Goal: Navigation & Orientation: Find specific page/section

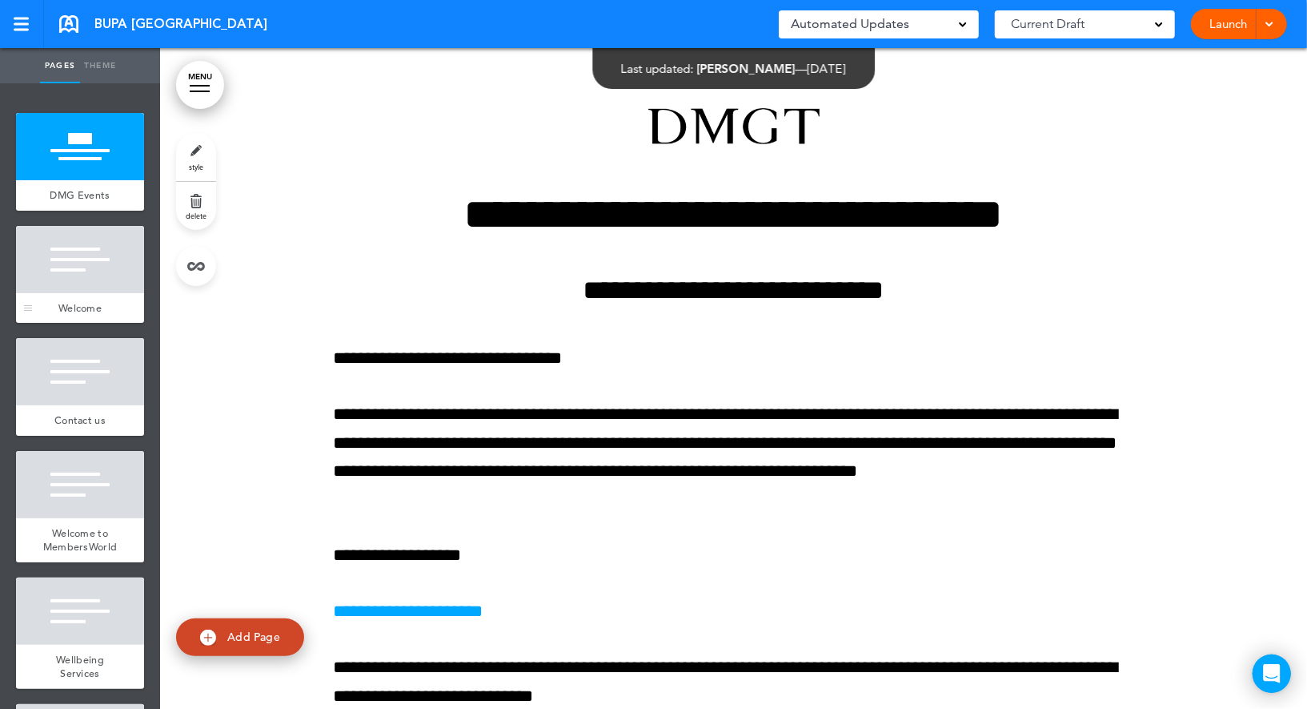
click at [99, 239] on div at bounding box center [80, 259] width 128 height 67
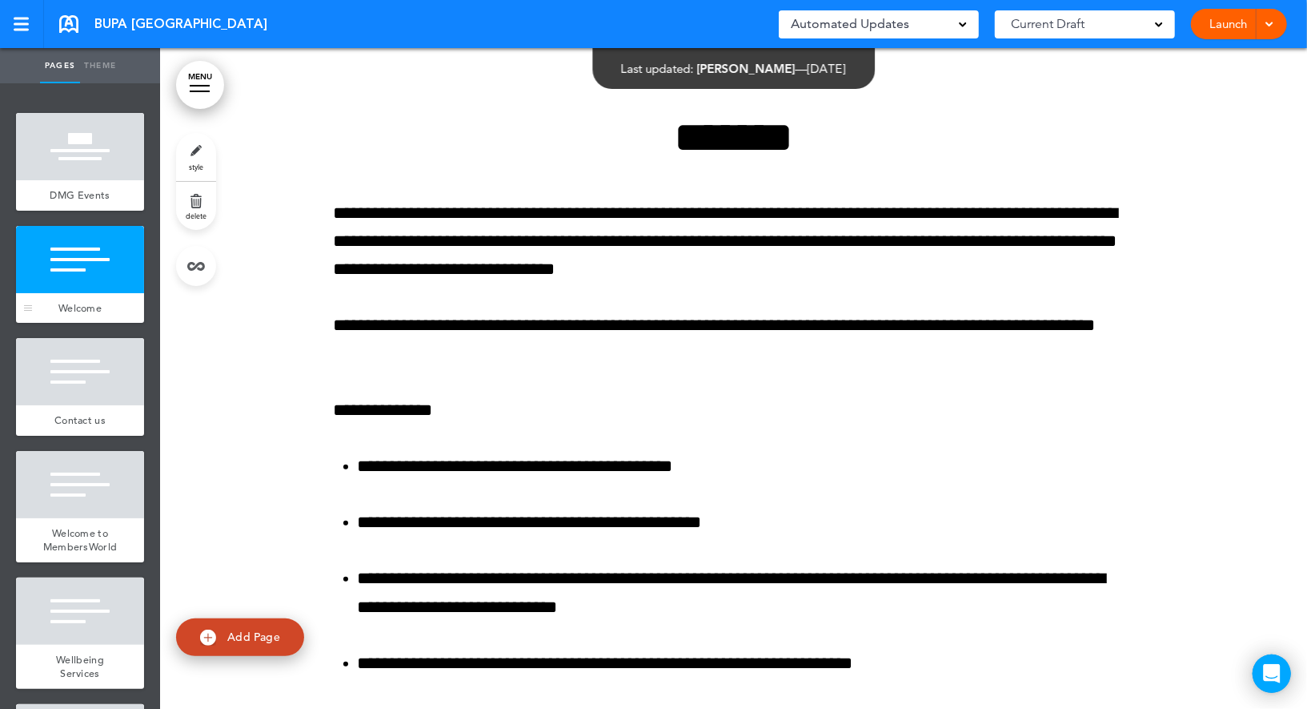
scroll to position [761, 0]
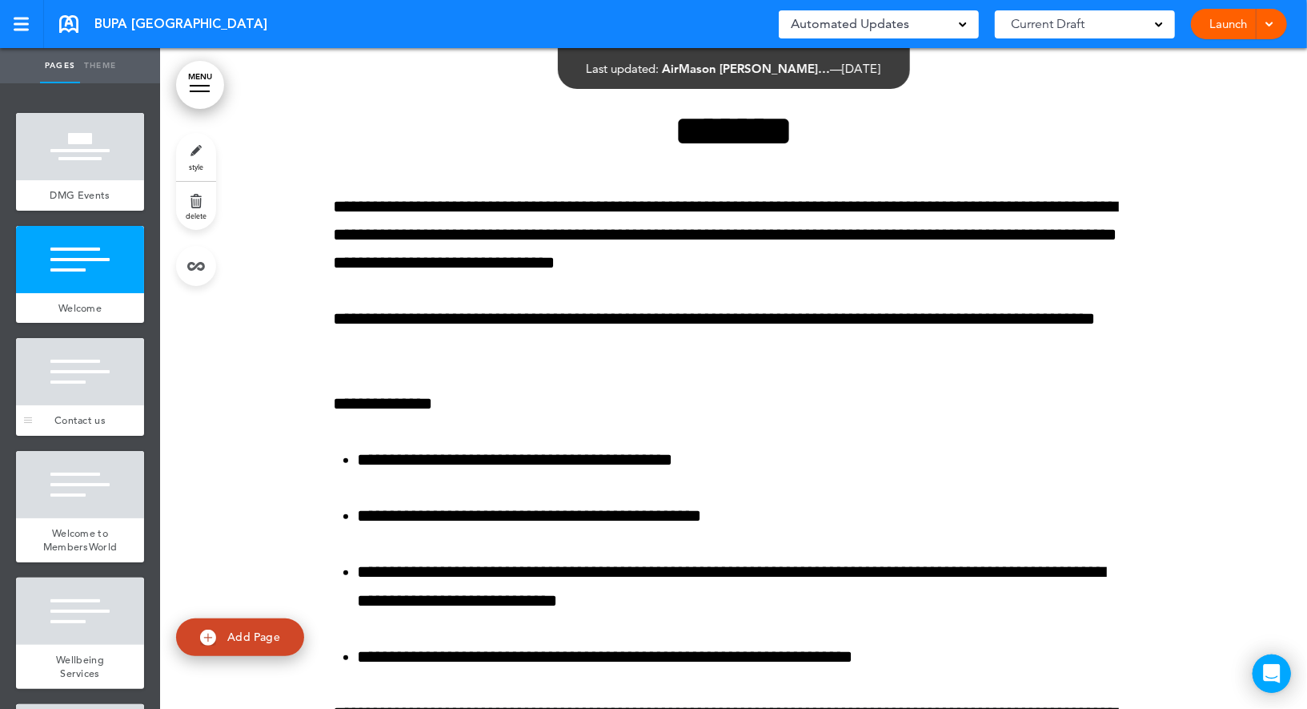
click at [97, 377] on div at bounding box center [80, 371] width 128 height 67
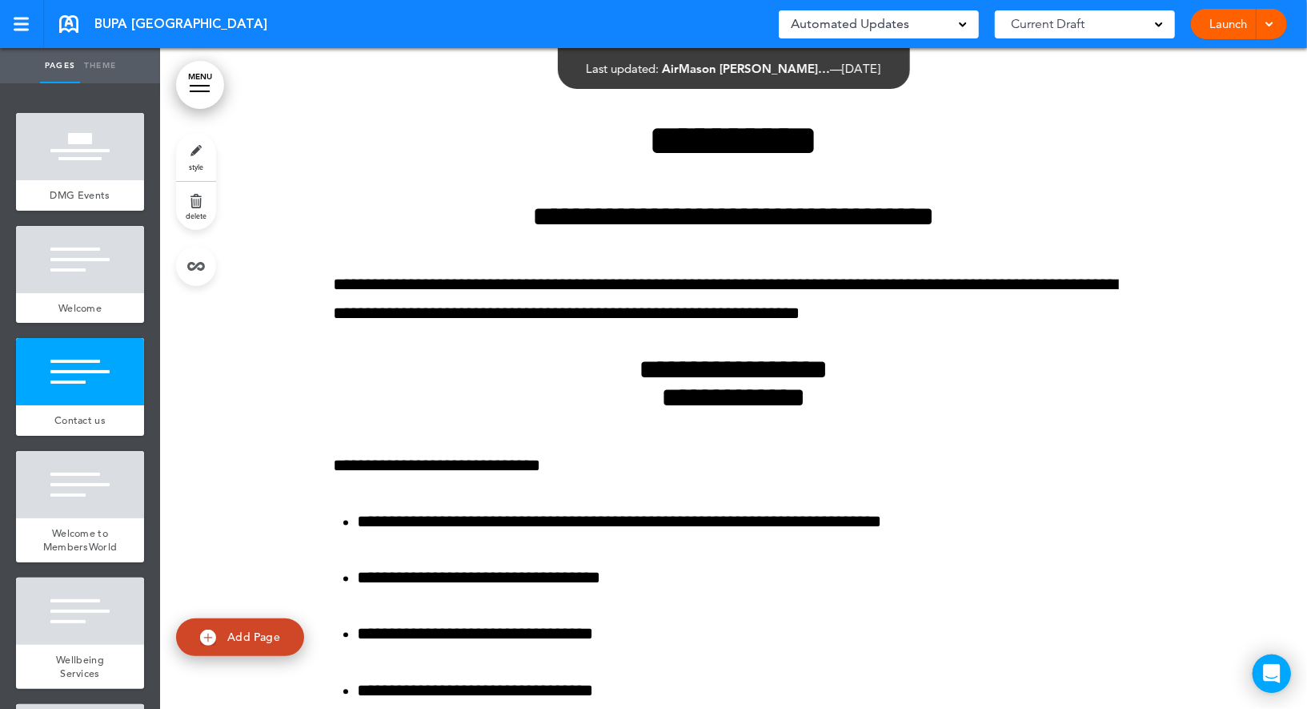
scroll to position [1877, 0]
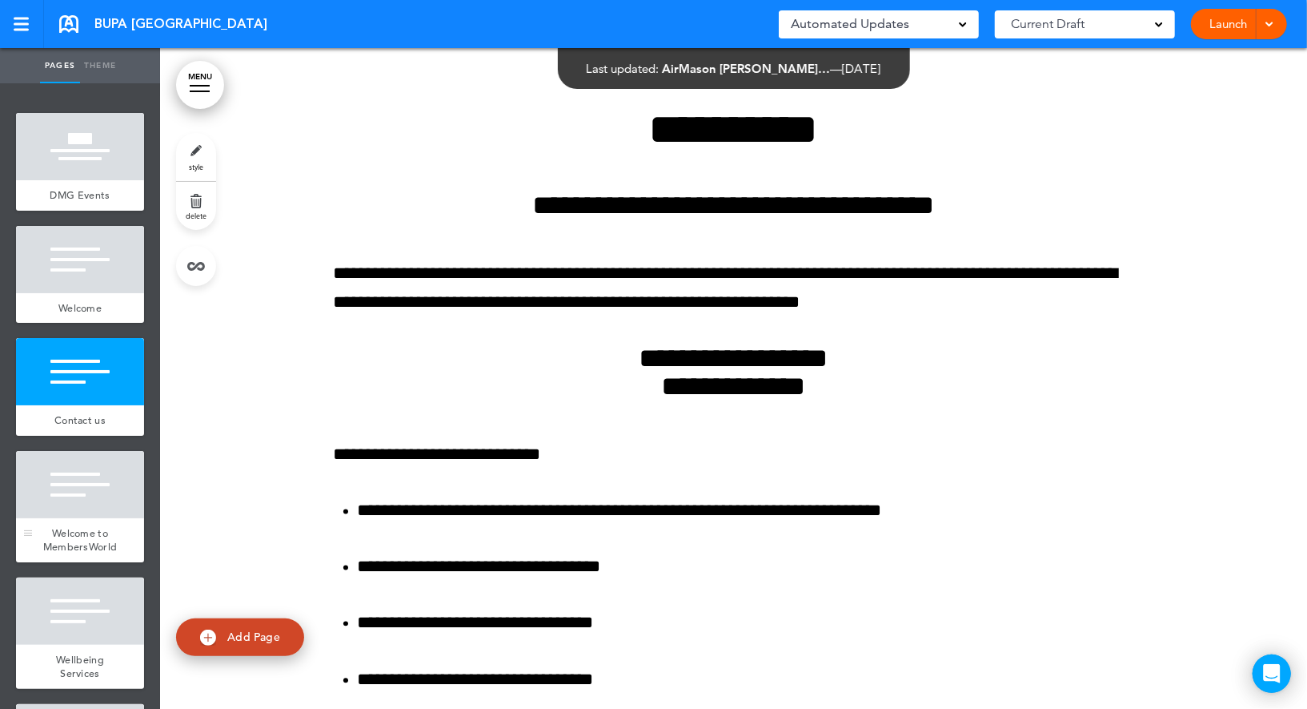
click at [111, 493] on div at bounding box center [80, 484] width 128 height 67
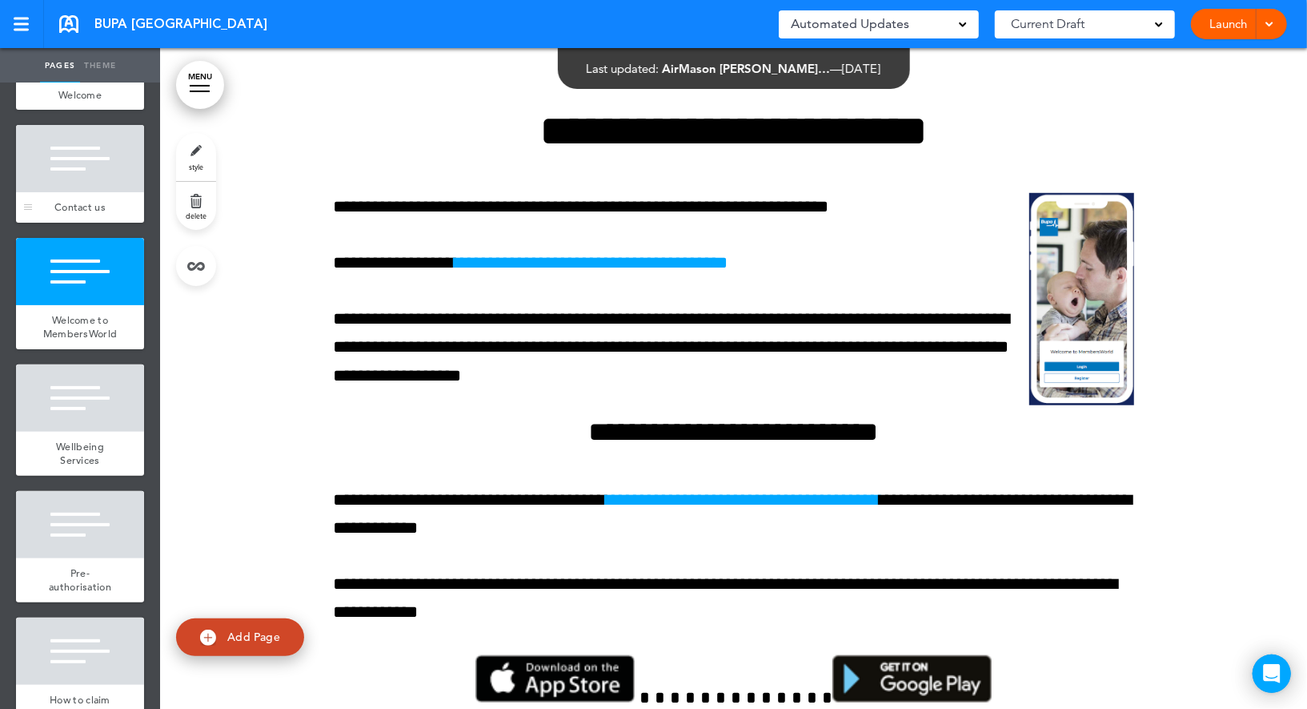
scroll to position [321, 0]
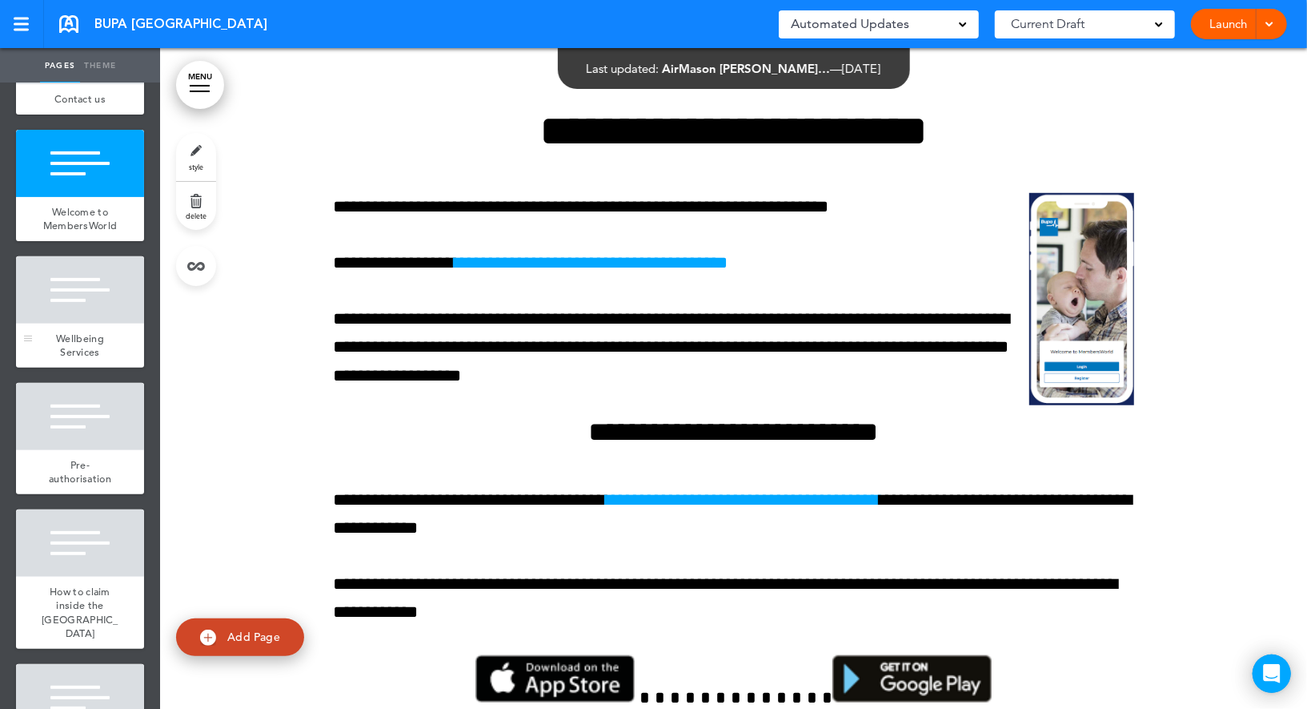
click at [91, 316] on div at bounding box center [80, 289] width 128 height 67
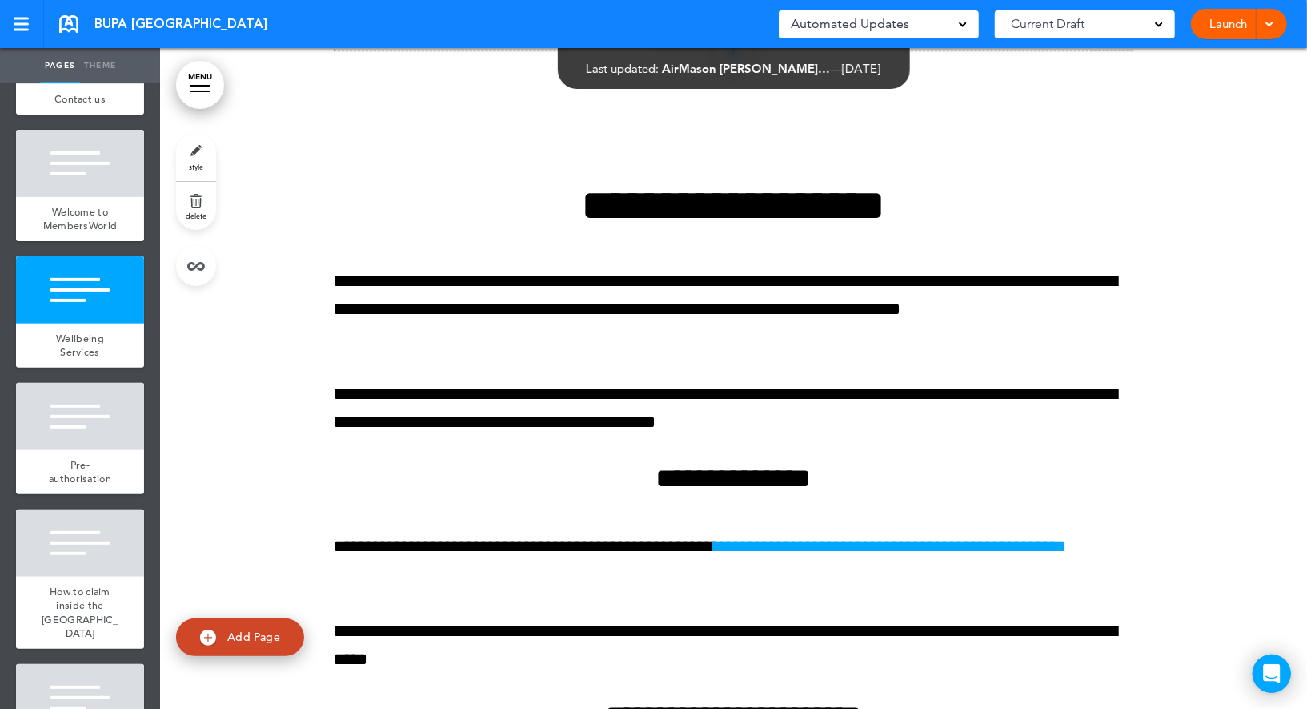
scroll to position [6706, 0]
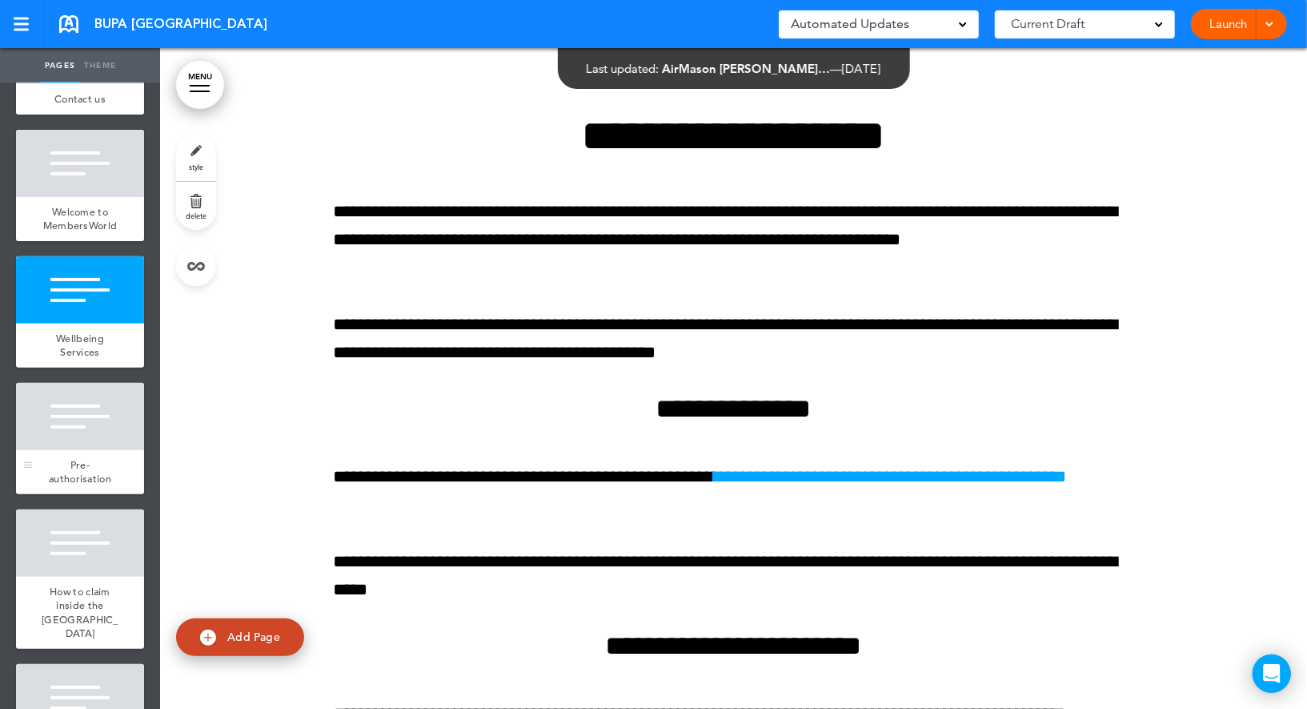
click at [94, 458] on div "Pre-authorisation" at bounding box center [80, 472] width 128 height 44
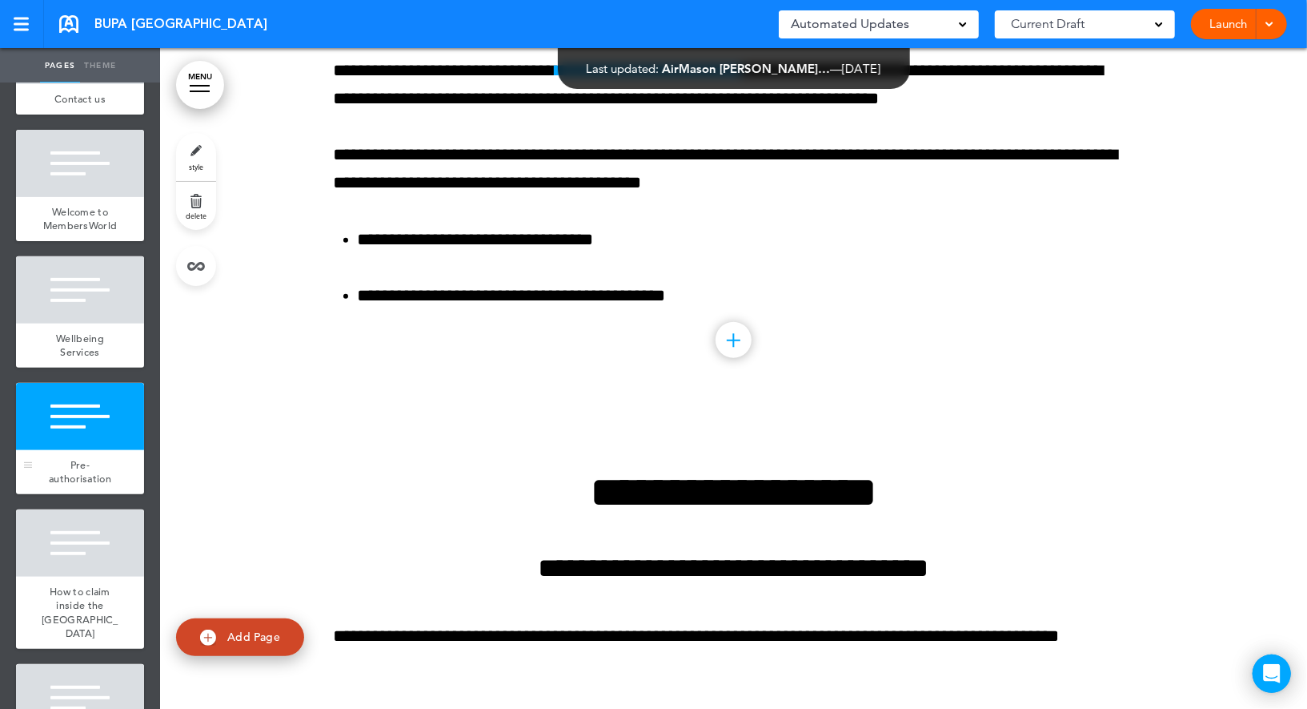
scroll to position [8797, 0]
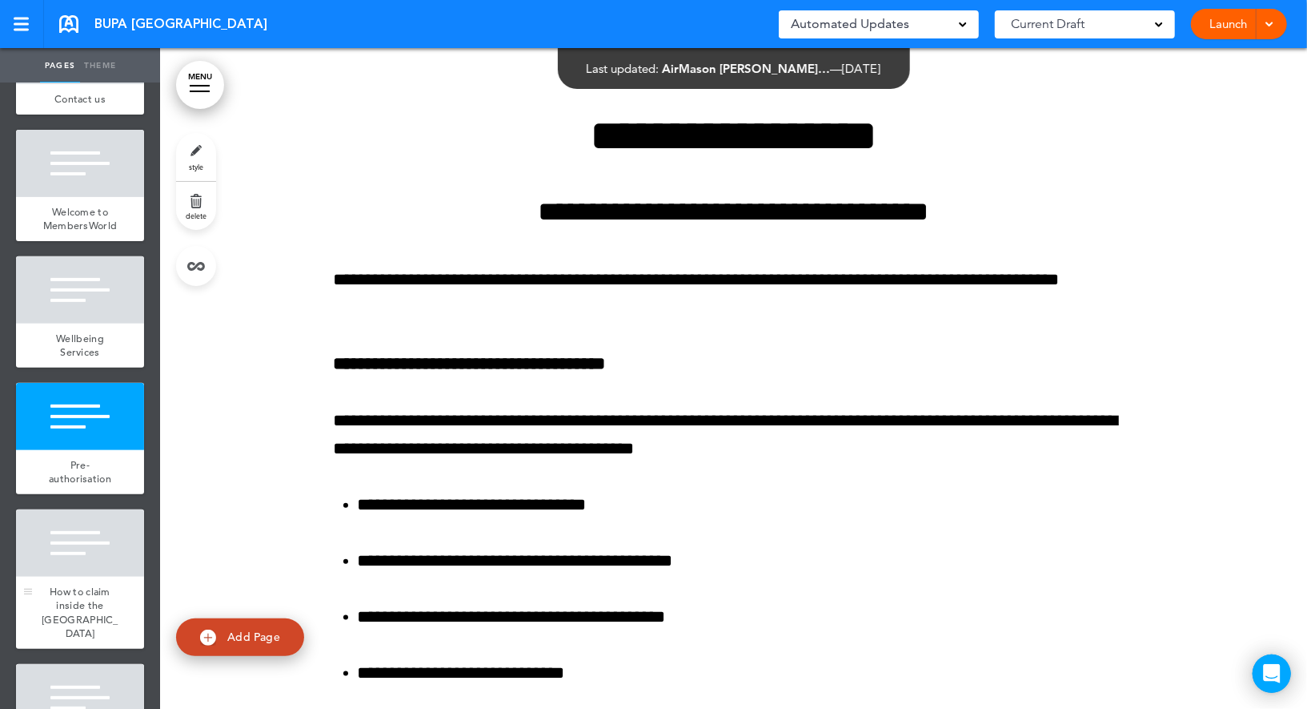
click at [44, 559] on div at bounding box center [80, 542] width 128 height 67
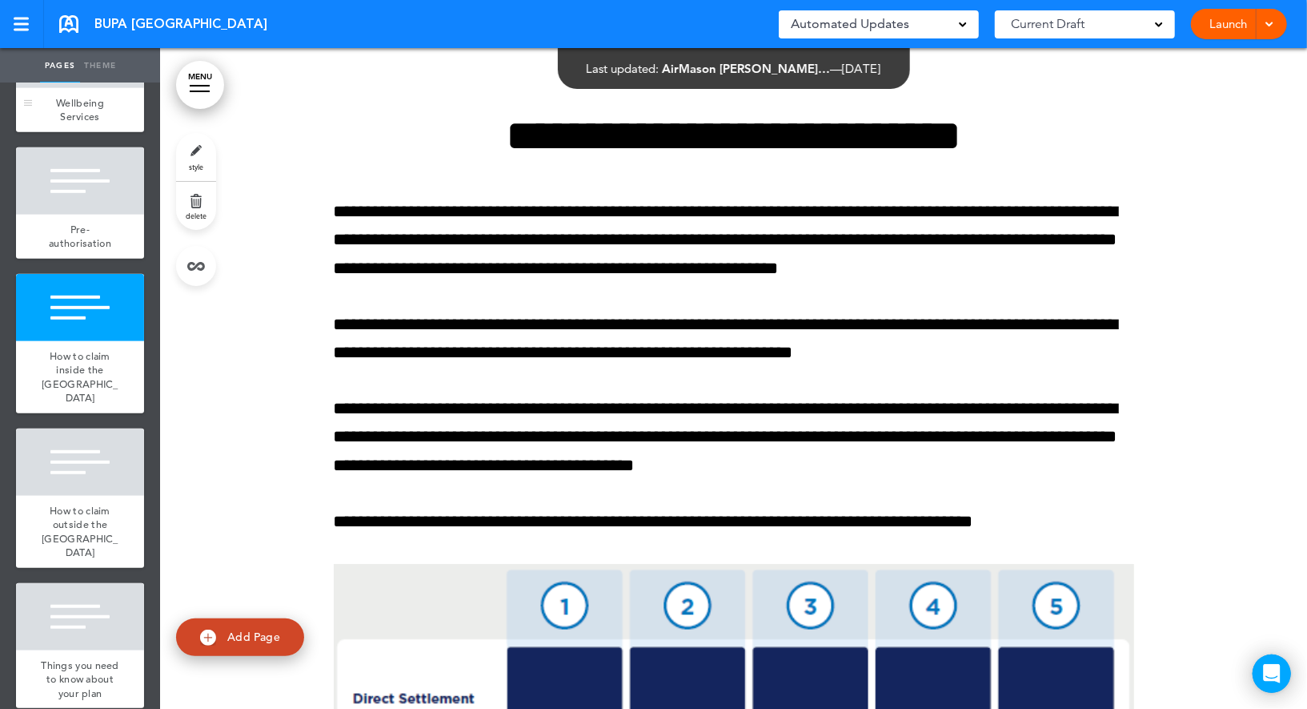
scroll to position [616, 0]
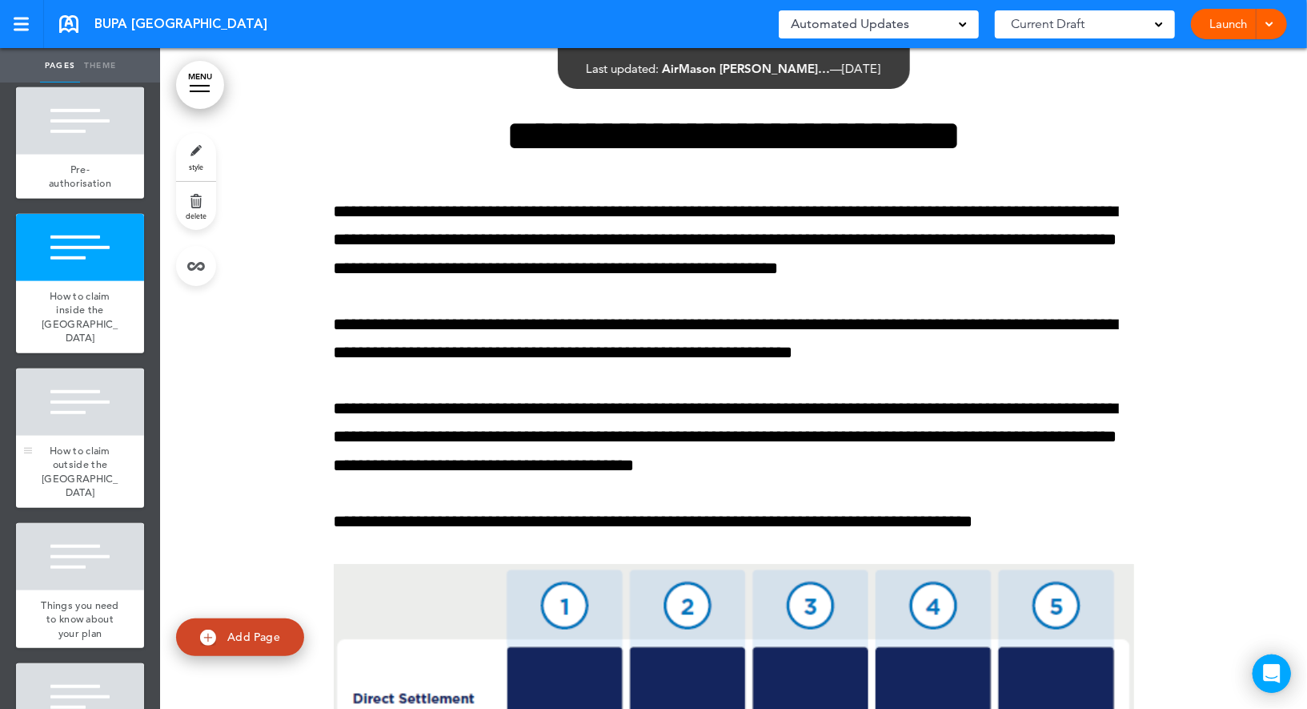
click at [92, 384] on div at bounding box center [80, 401] width 128 height 67
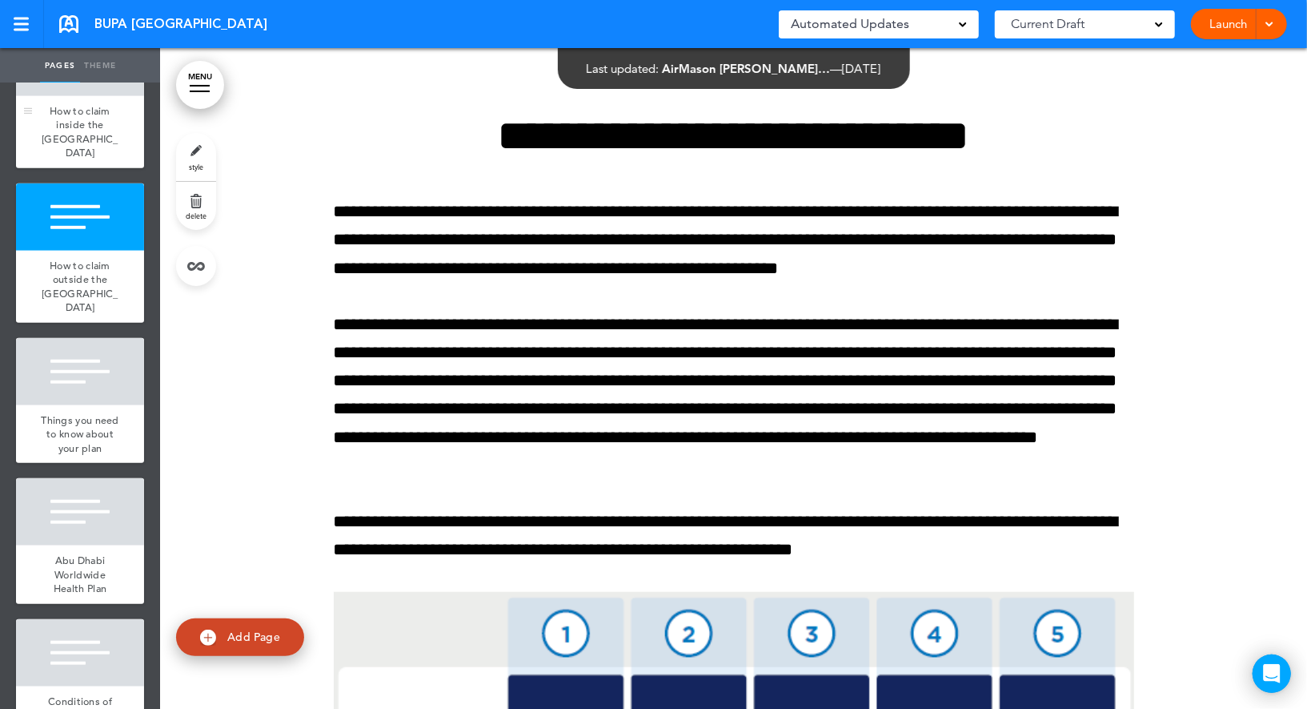
scroll to position [812, 0]
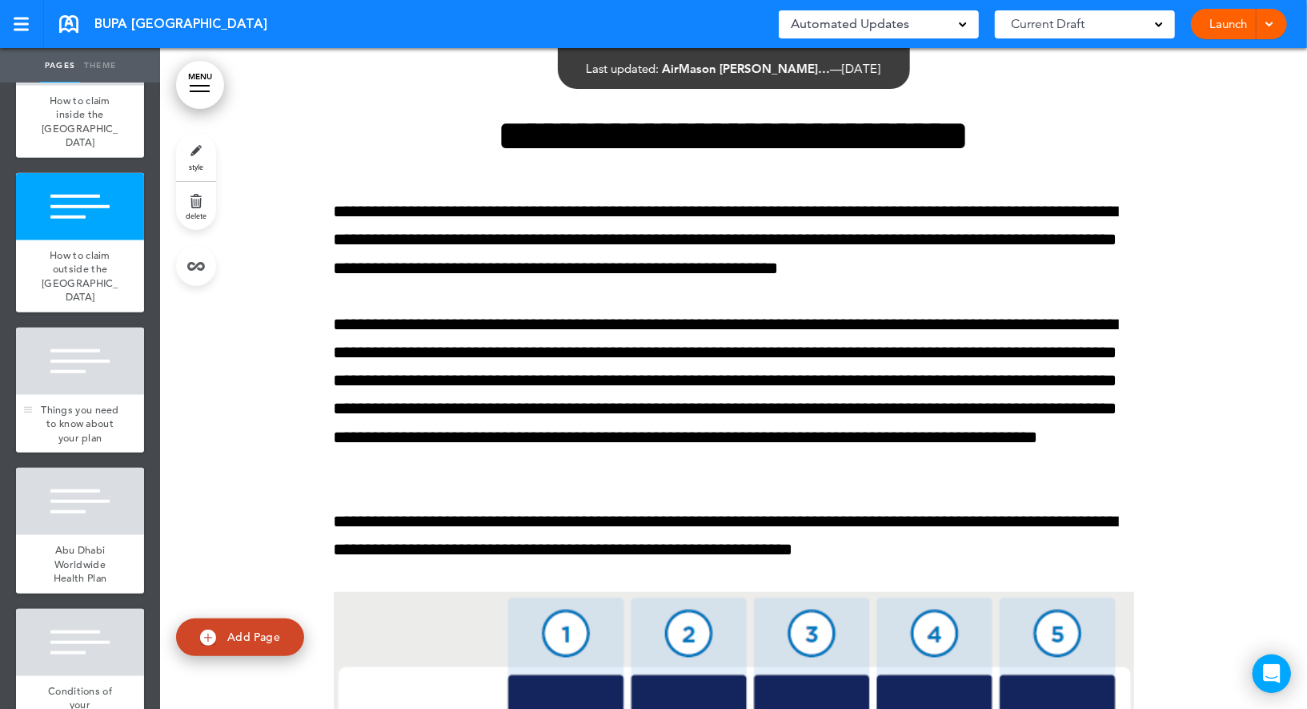
click at [78, 327] on div at bounding box center [80, 360] width 128 height 67
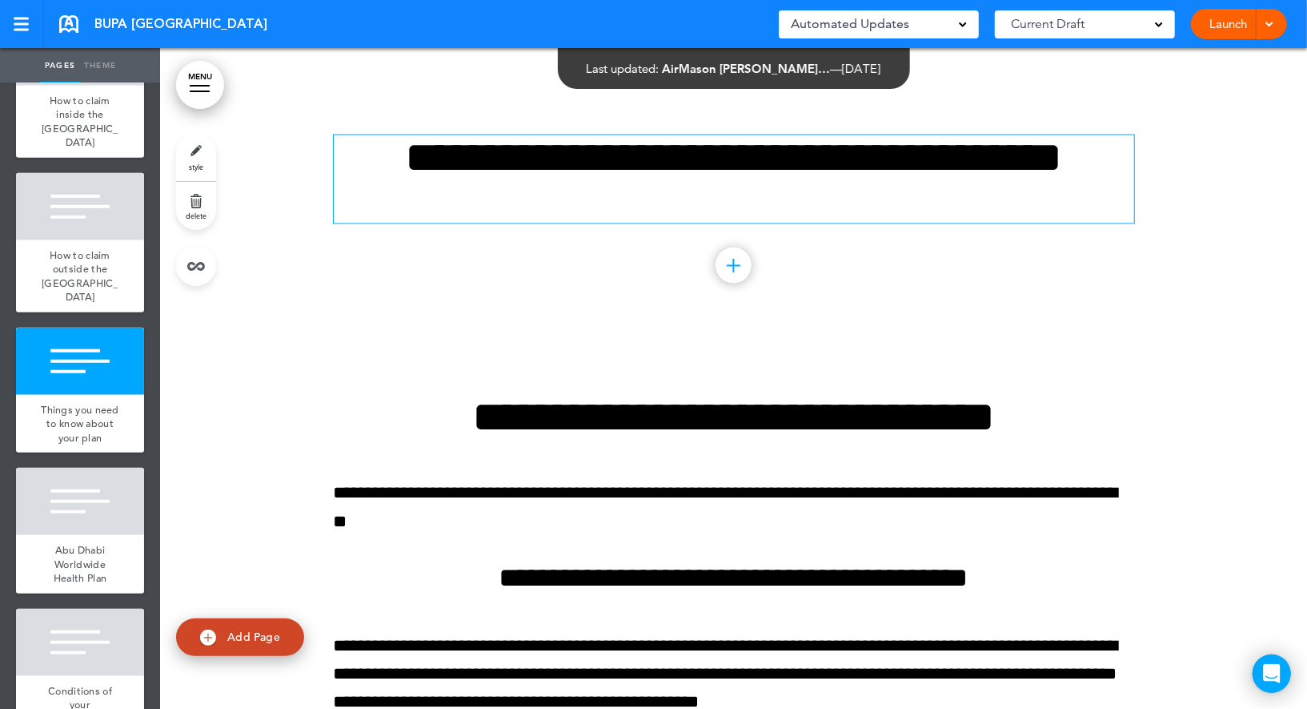
scroll to position [13624, 0]
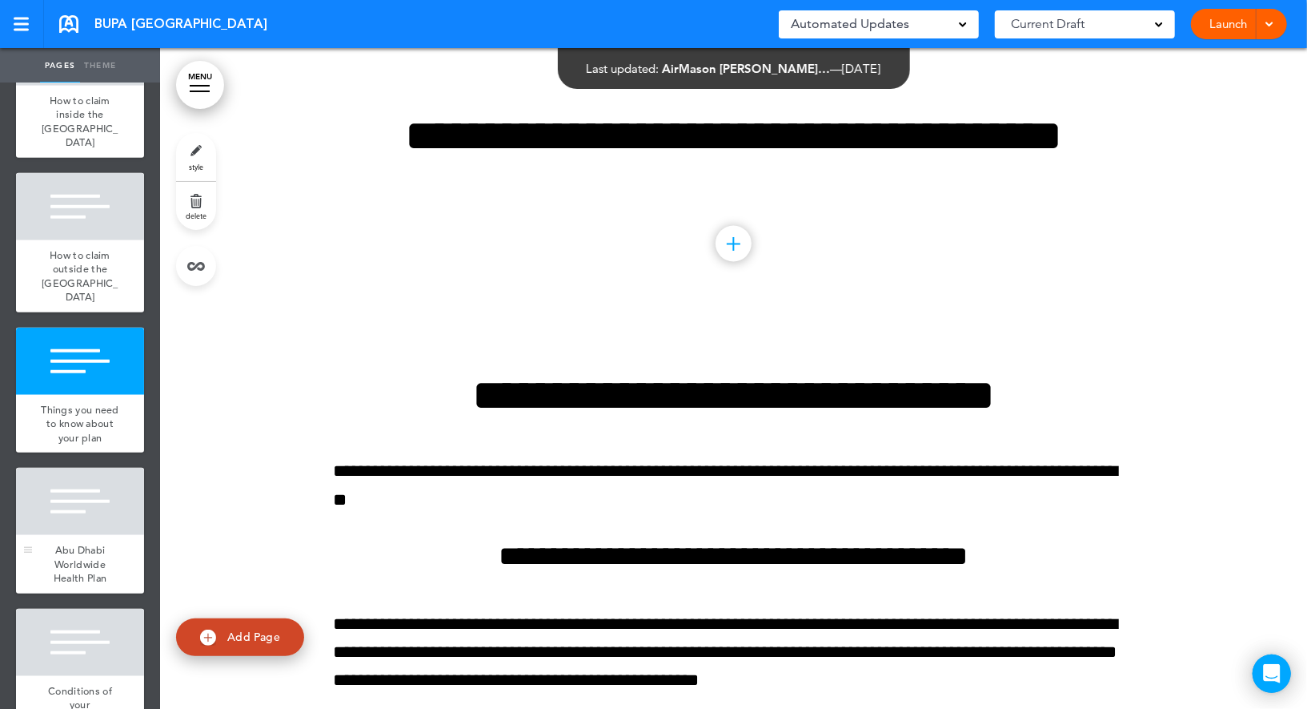
click at [74, 468] on div at bounding box center [80, 501] width 128 height 67
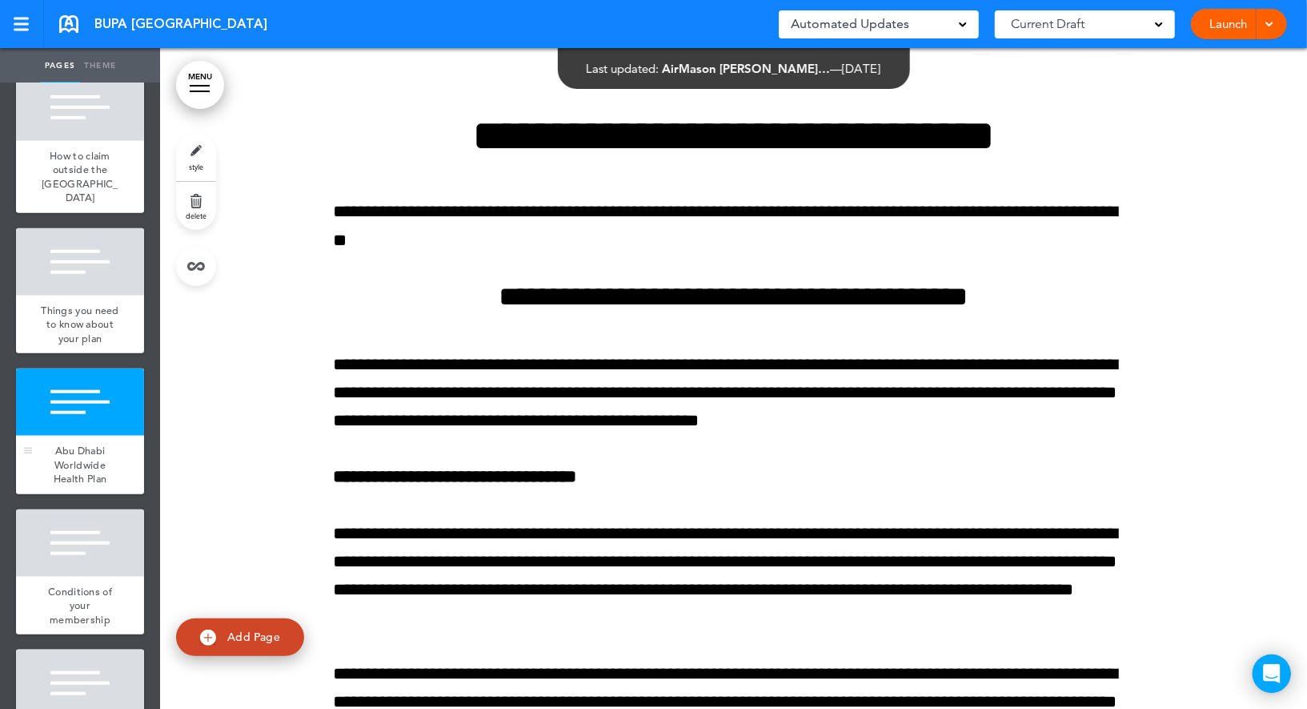
scroll to position [915, 0]
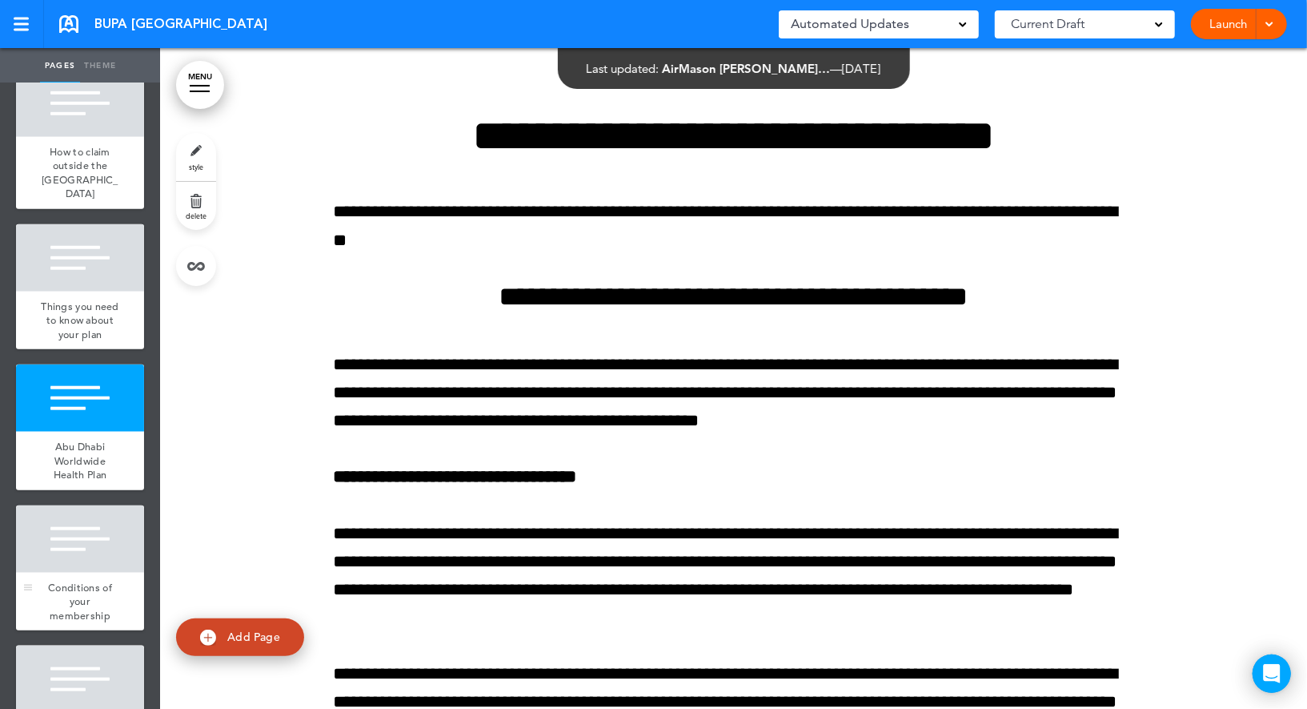
click at [75, 505] on div at bounding box center [80, 538] width 128 height 67
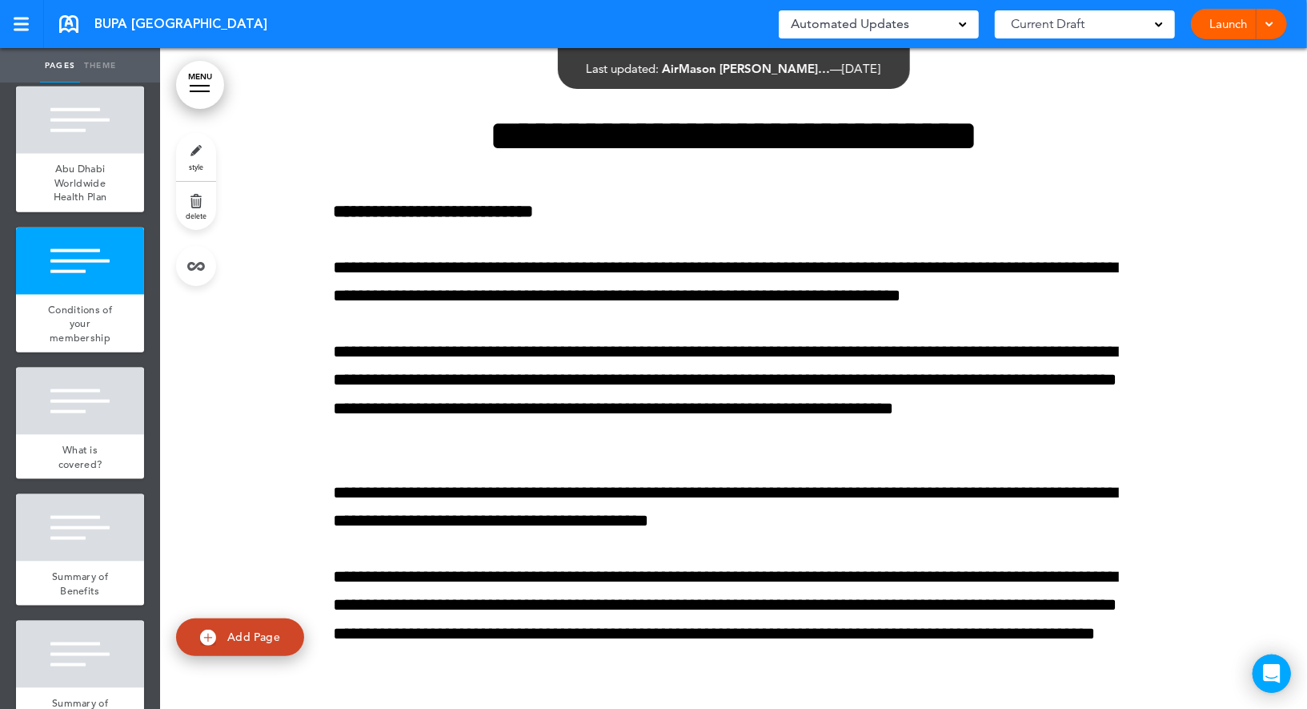
scroll to position [1227, 0]
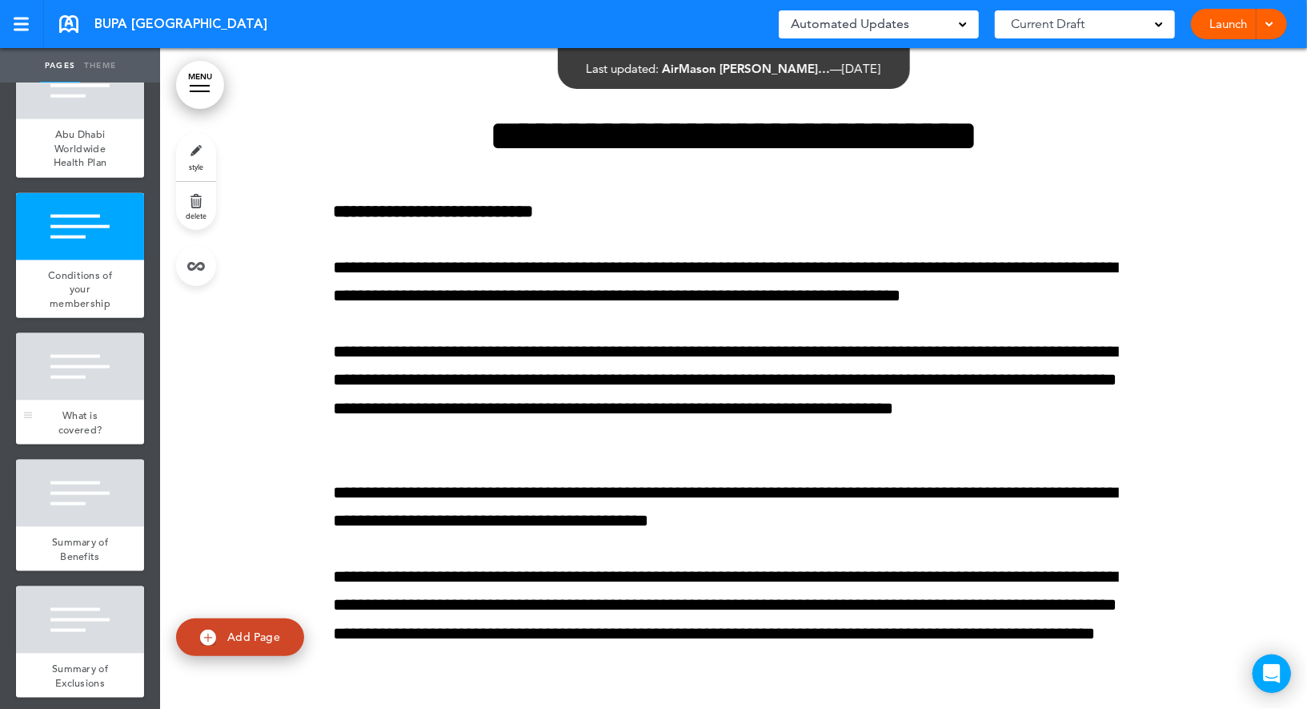
click at [87, 333] on div at bounding box center [80, 366] width 128 height 67
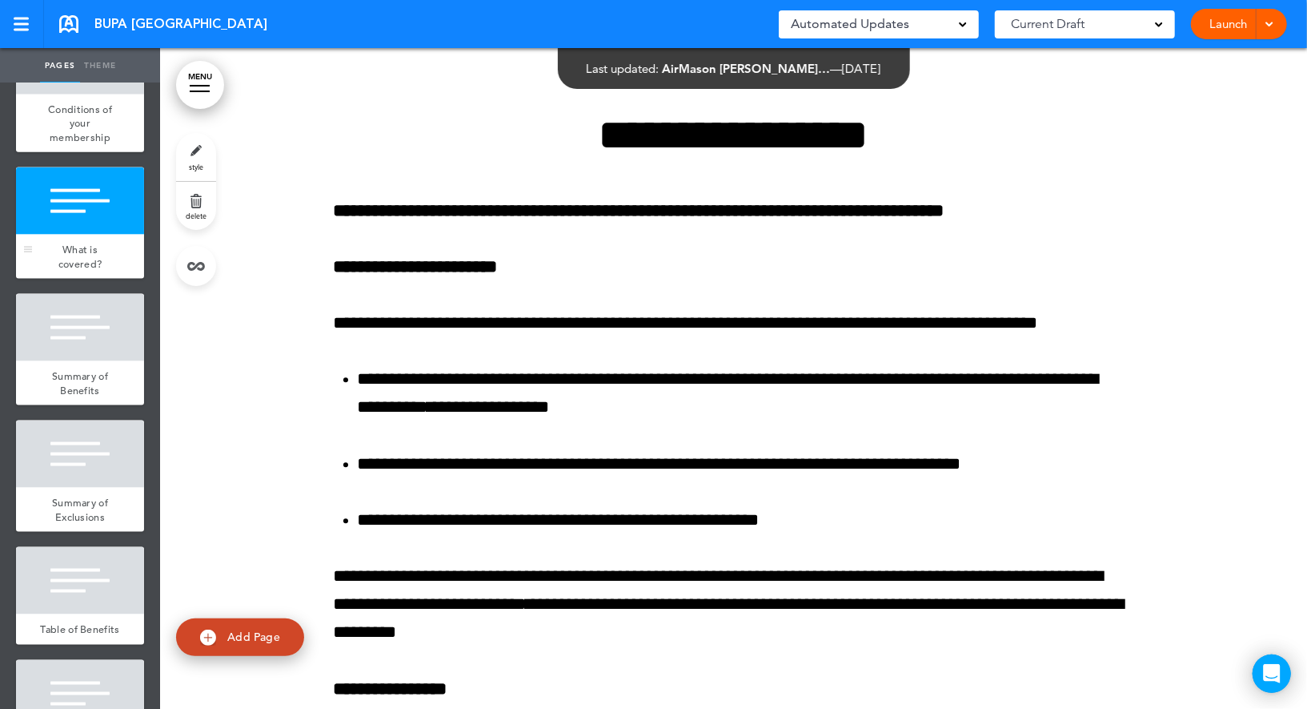
scroll to position [1394, 0]
click at [87, 368] on span "Summary of Benefits" at bounding box center [80, 382] width 56 height 28
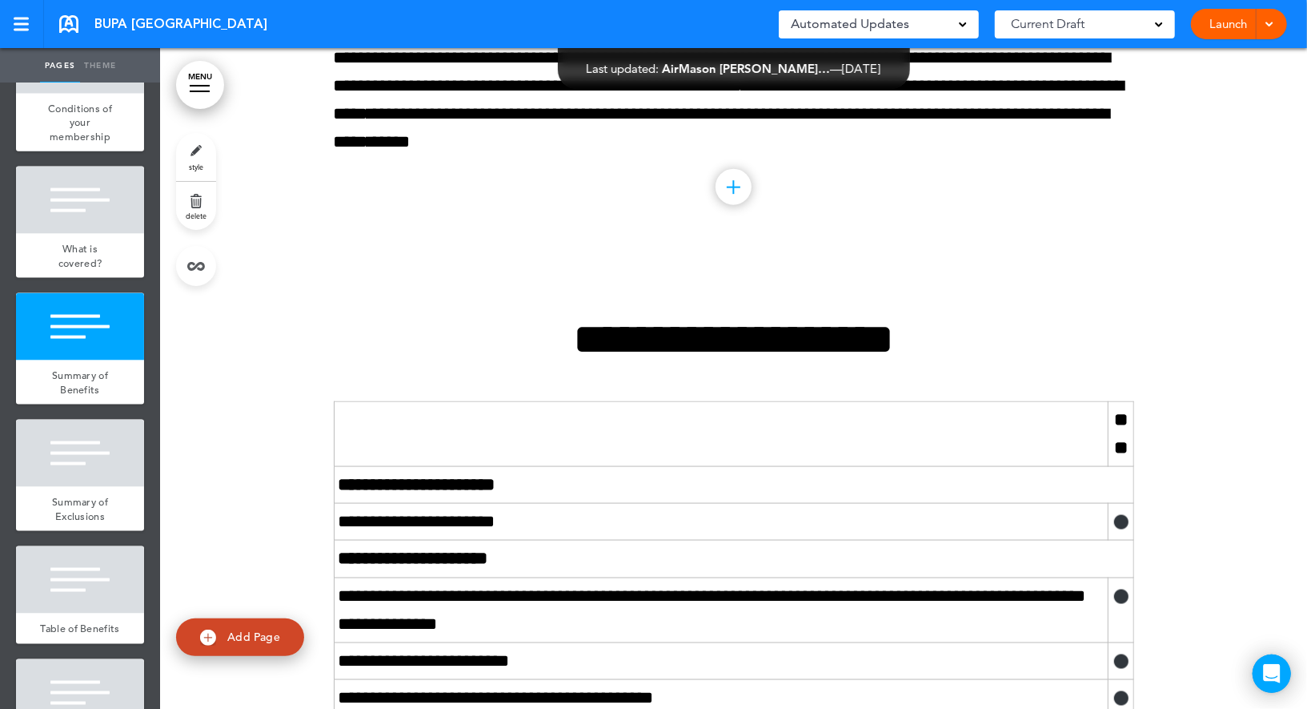
scroll to position [29003, 0]
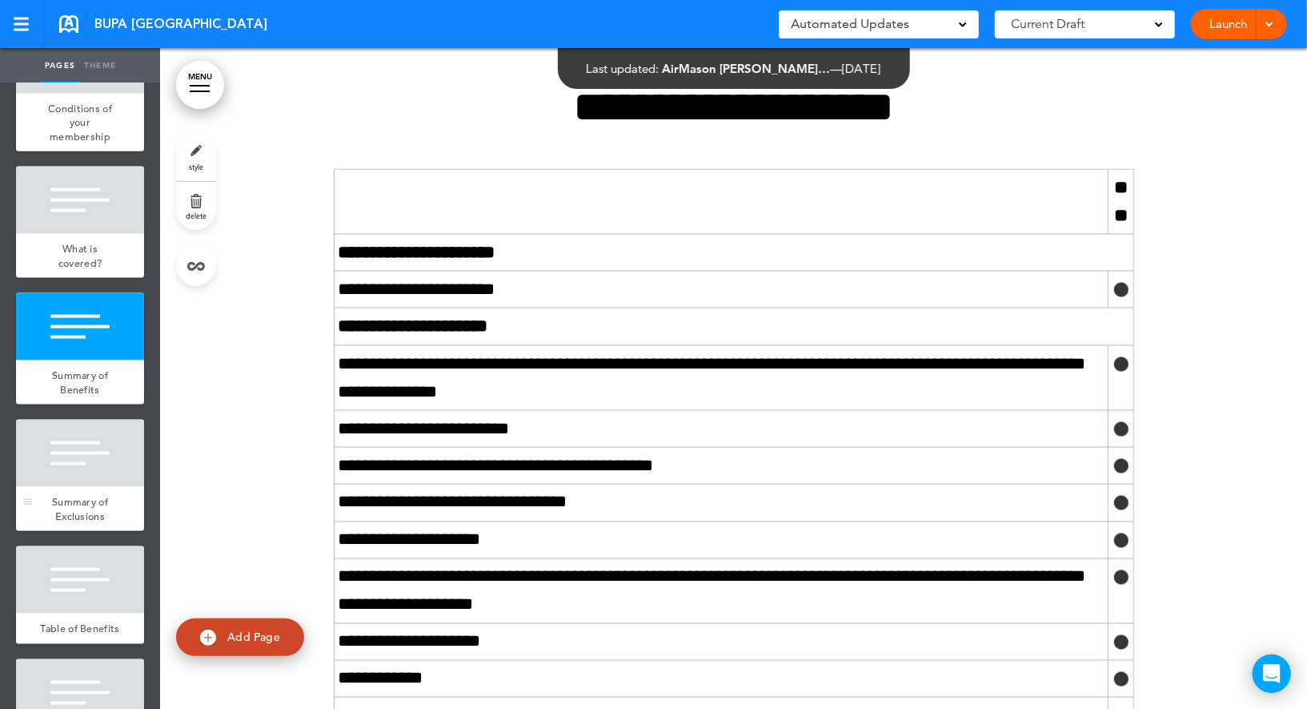
click at [81, 420] on div at bounding box center [80, 453] width 128 height 67
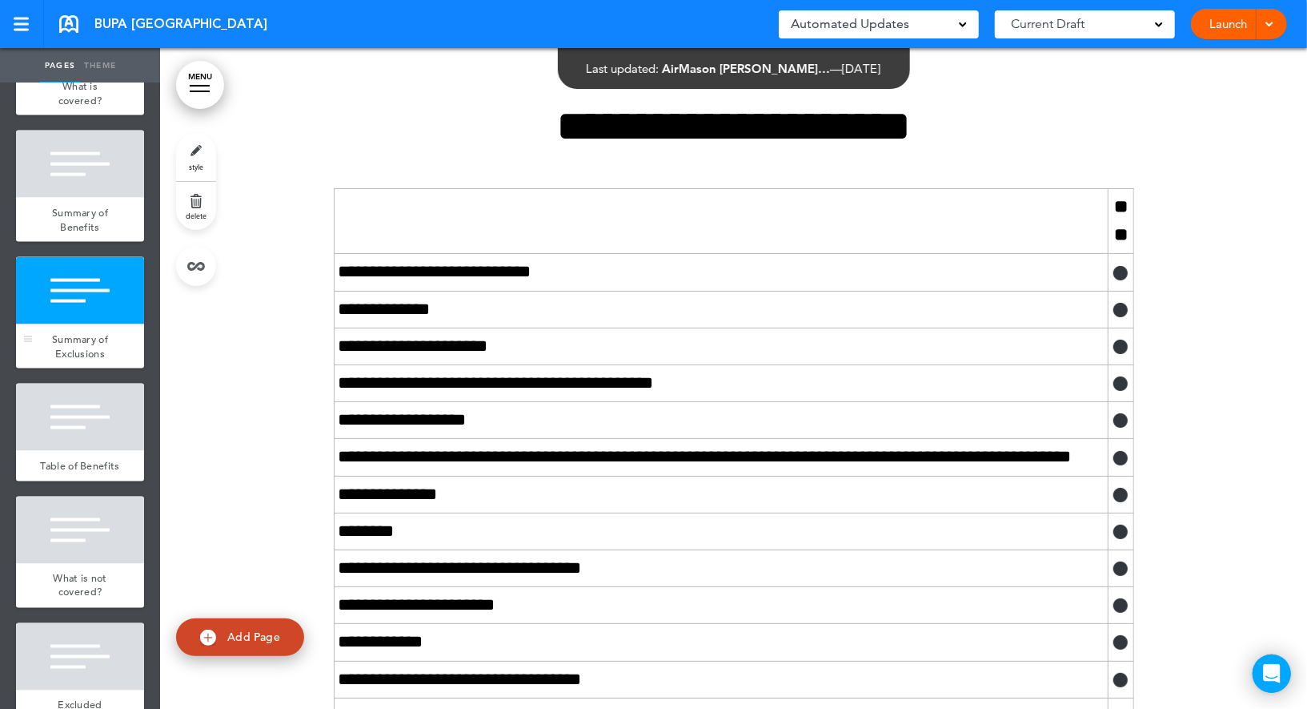
scroll to position [1563, 0]
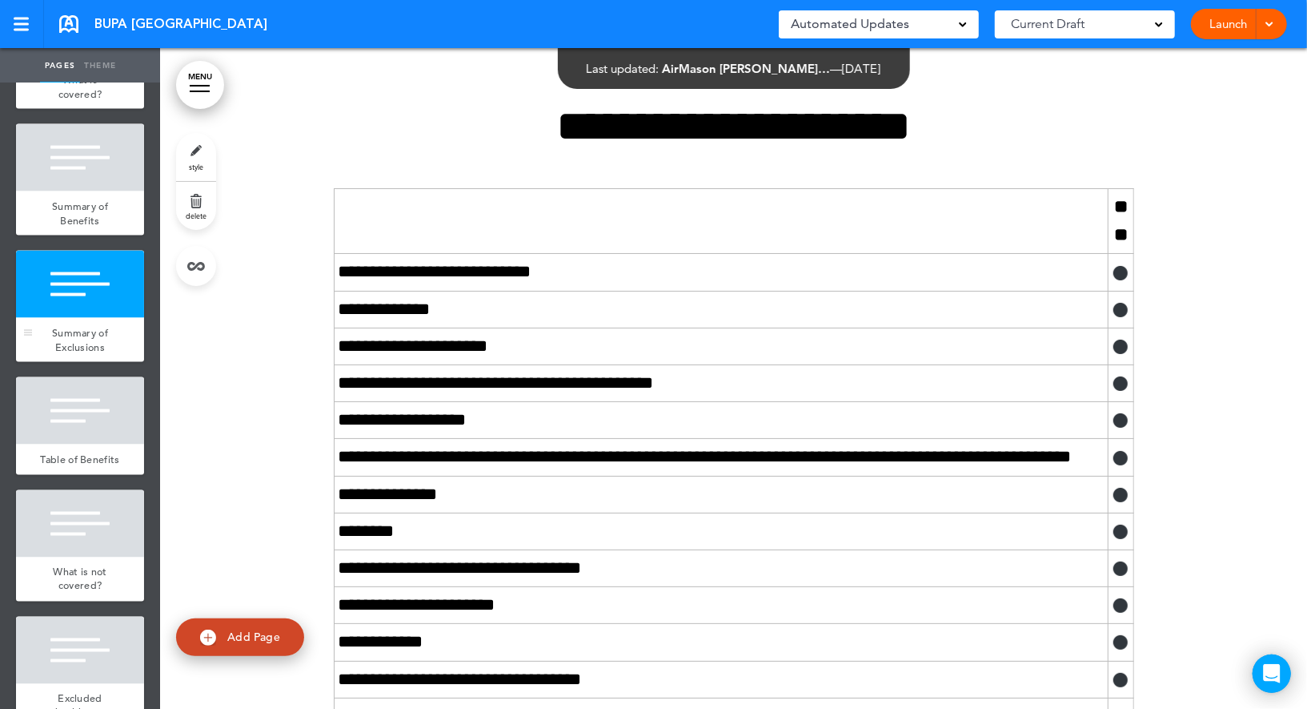
click at [81, 444] on div "Table of Benefits" at bounding box center [80, 459] width 128 height 30
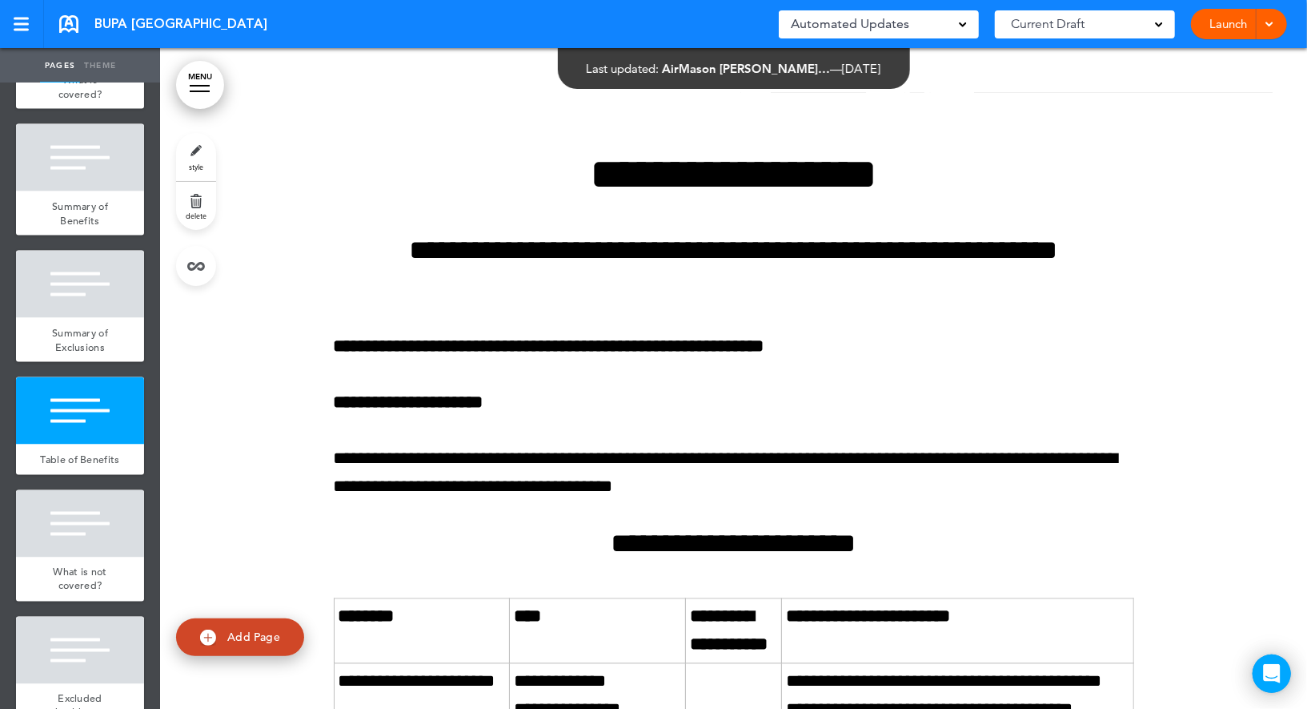
scroll to position [33333, 0]
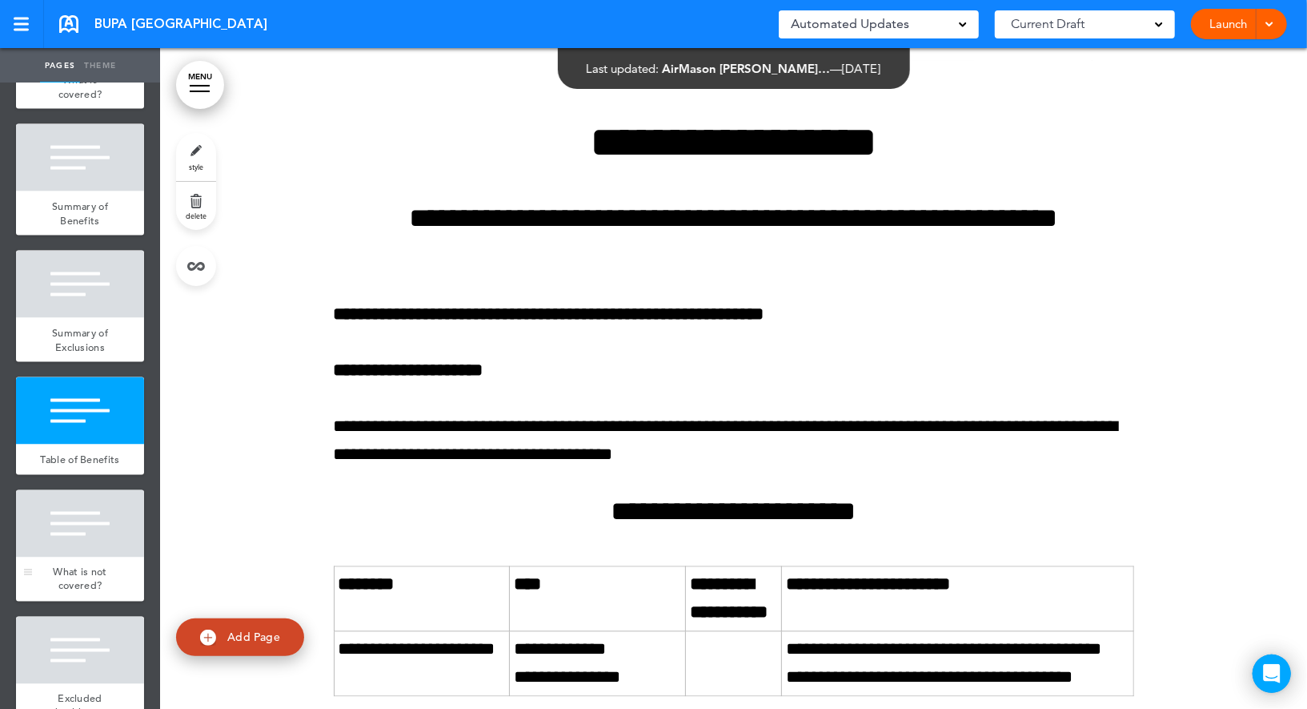
click at [105, 490] on div at bounding box center [80, 523] width 128 height 67
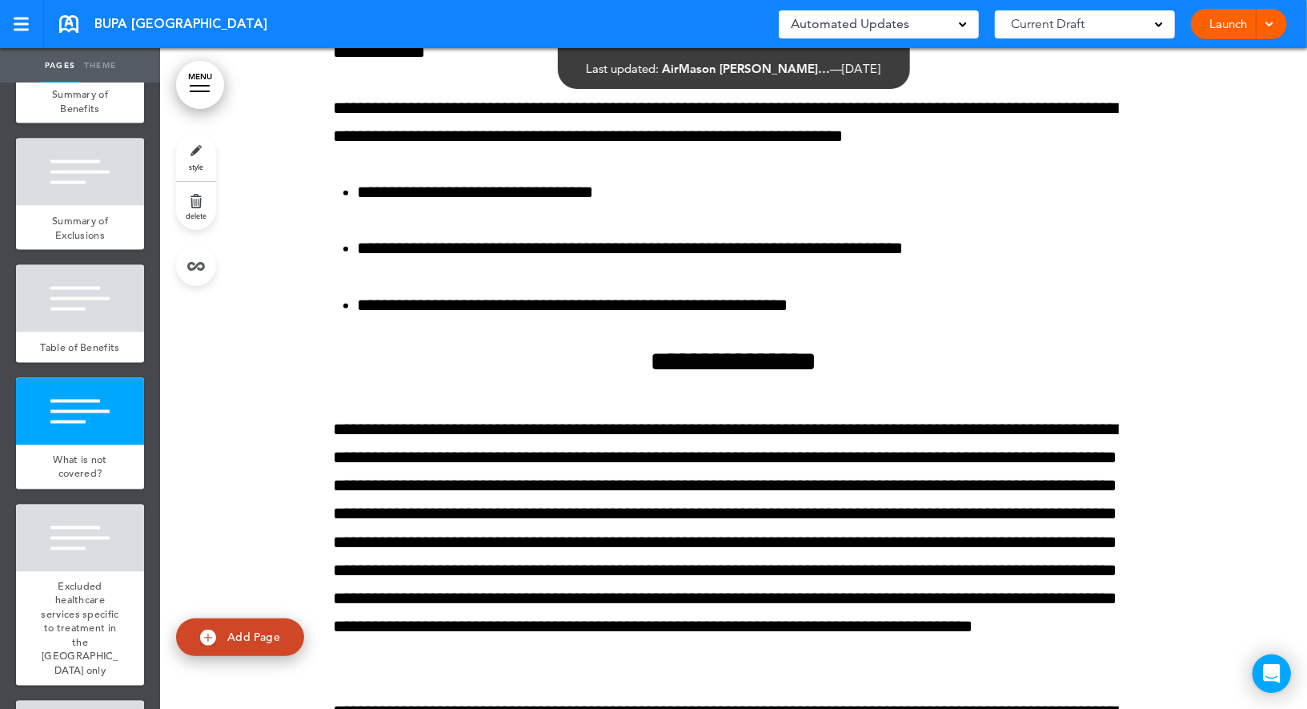
scroll to position [1700, 0]
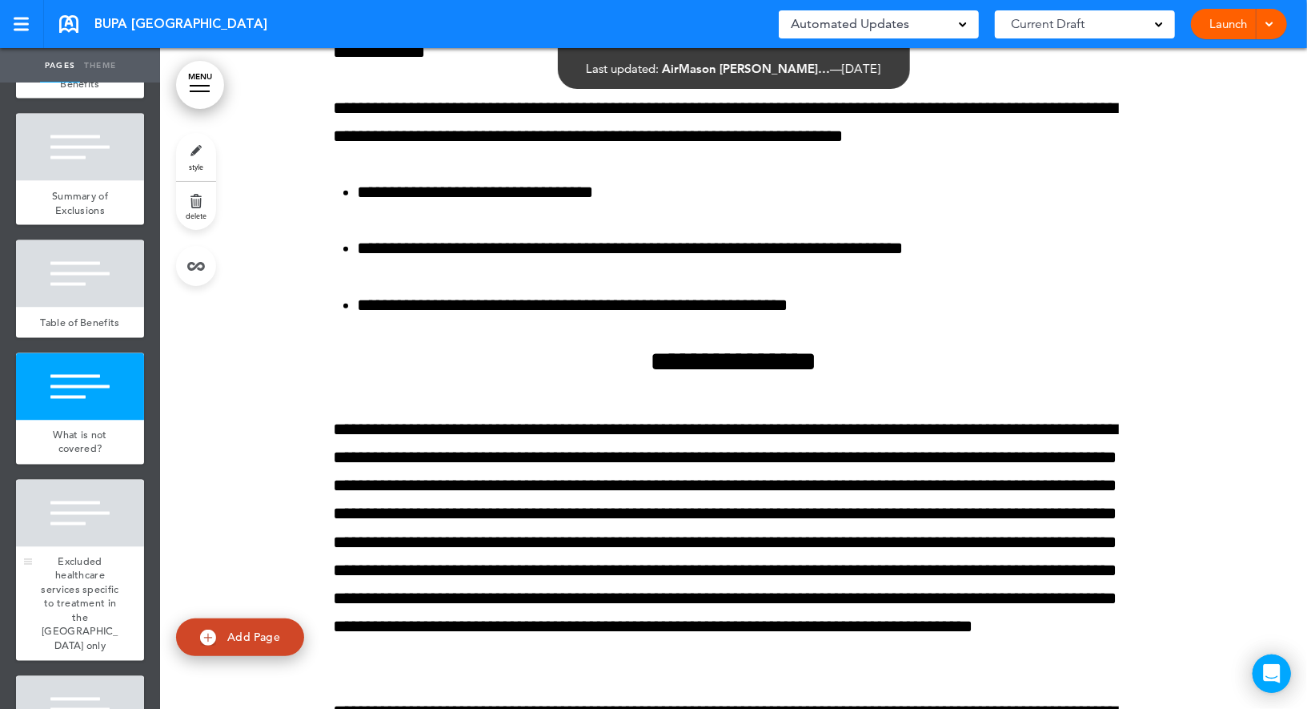
click at [88, 480] on div at bounding box center [80, 513] width 128 height 67
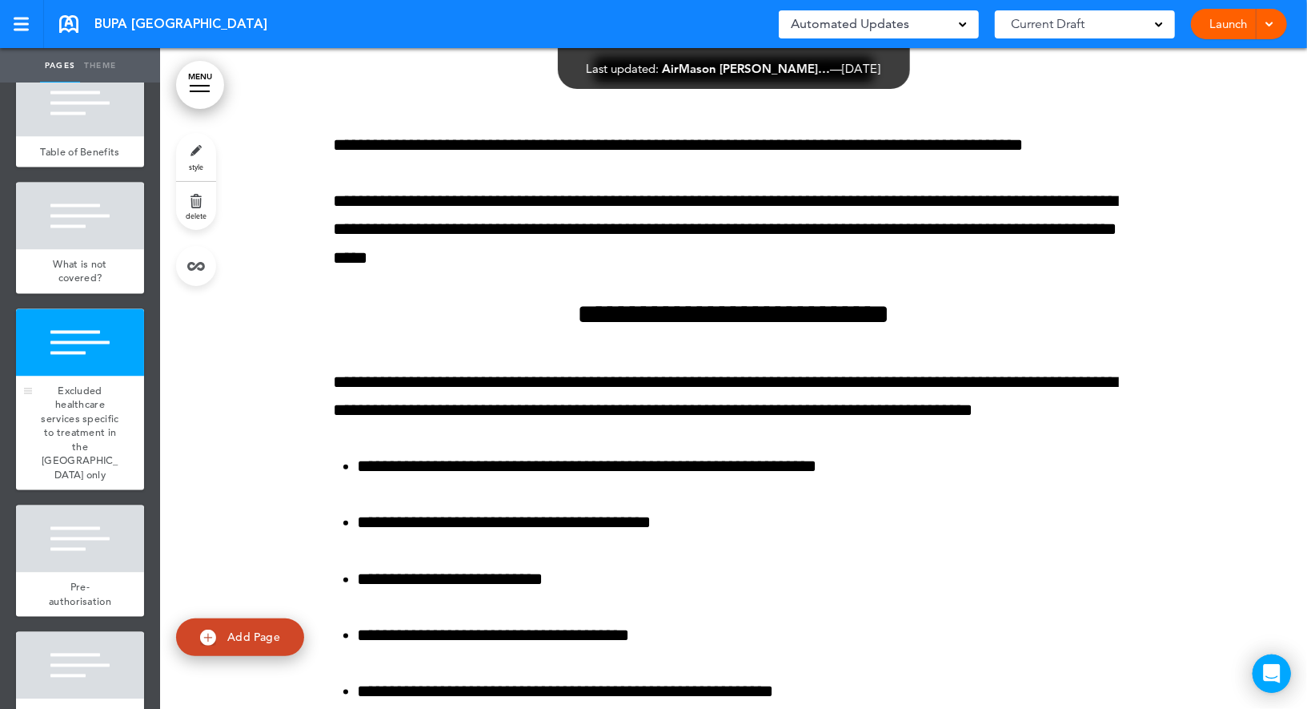
scroll to position [1873, 0]
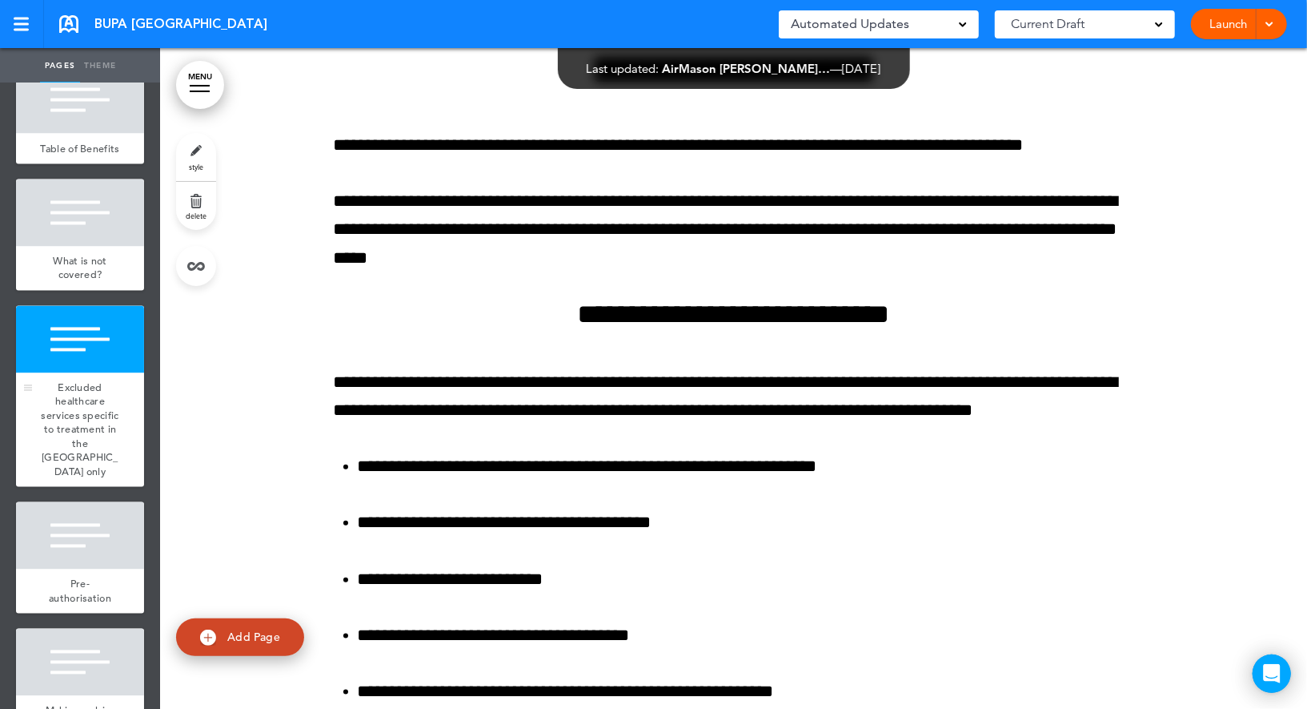
click at [88, 502] on div at bounding box center [80, 535] width 128 height 67
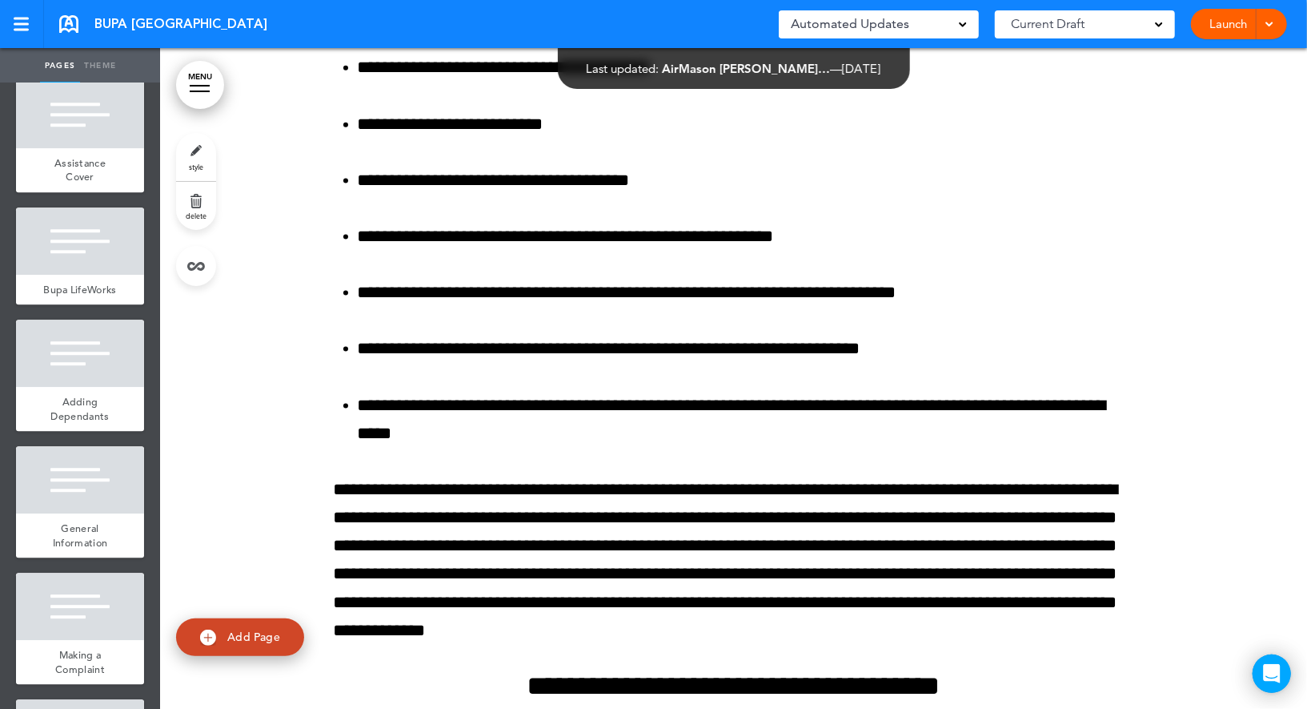
scroll to position [2976, 0]
